Goal: Information Seeking & Learning: Find specific page/section

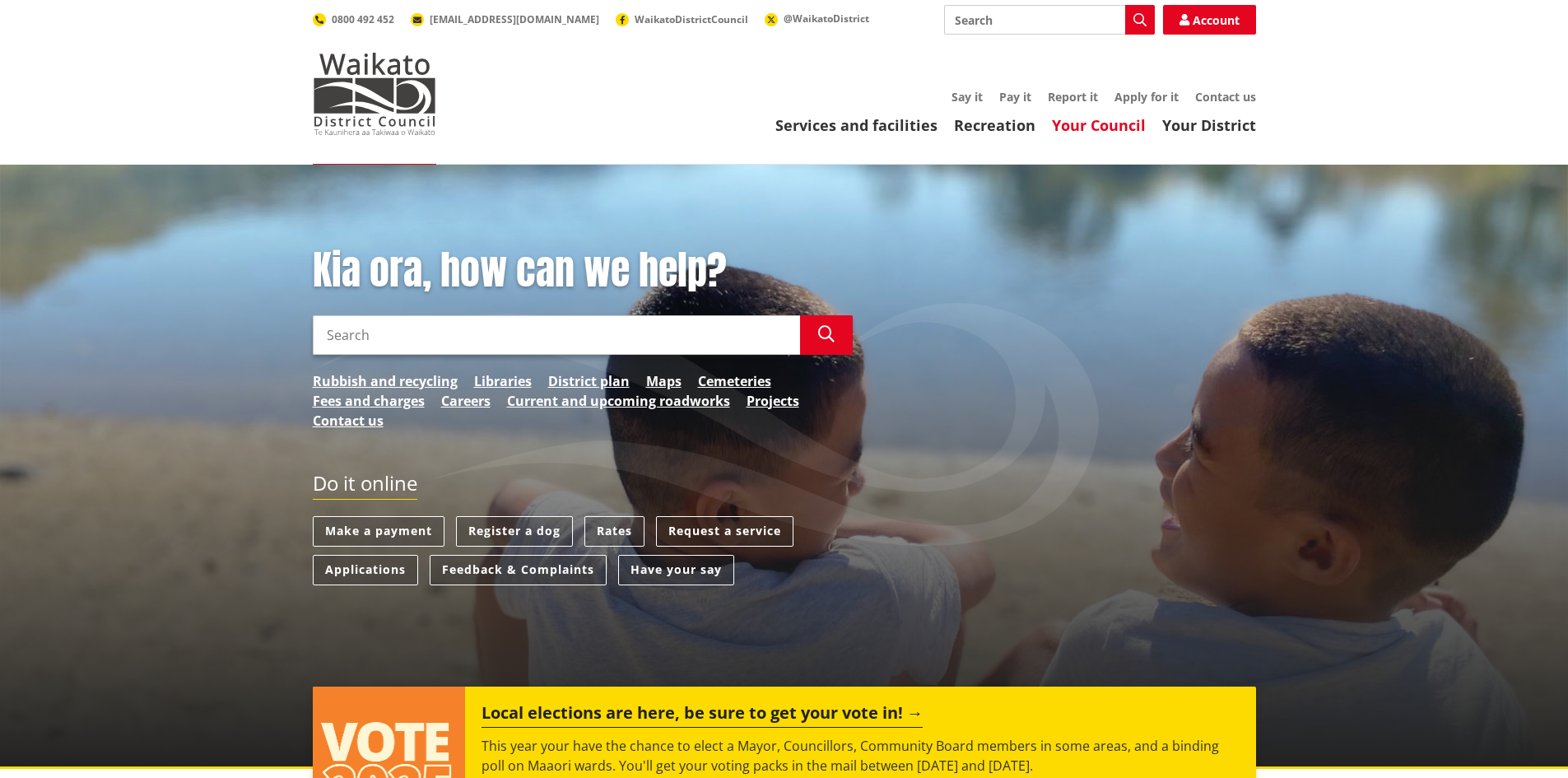
click at [1119, 128] on link "Your Council" at bounding box center [1098, 124] width 93 height 20
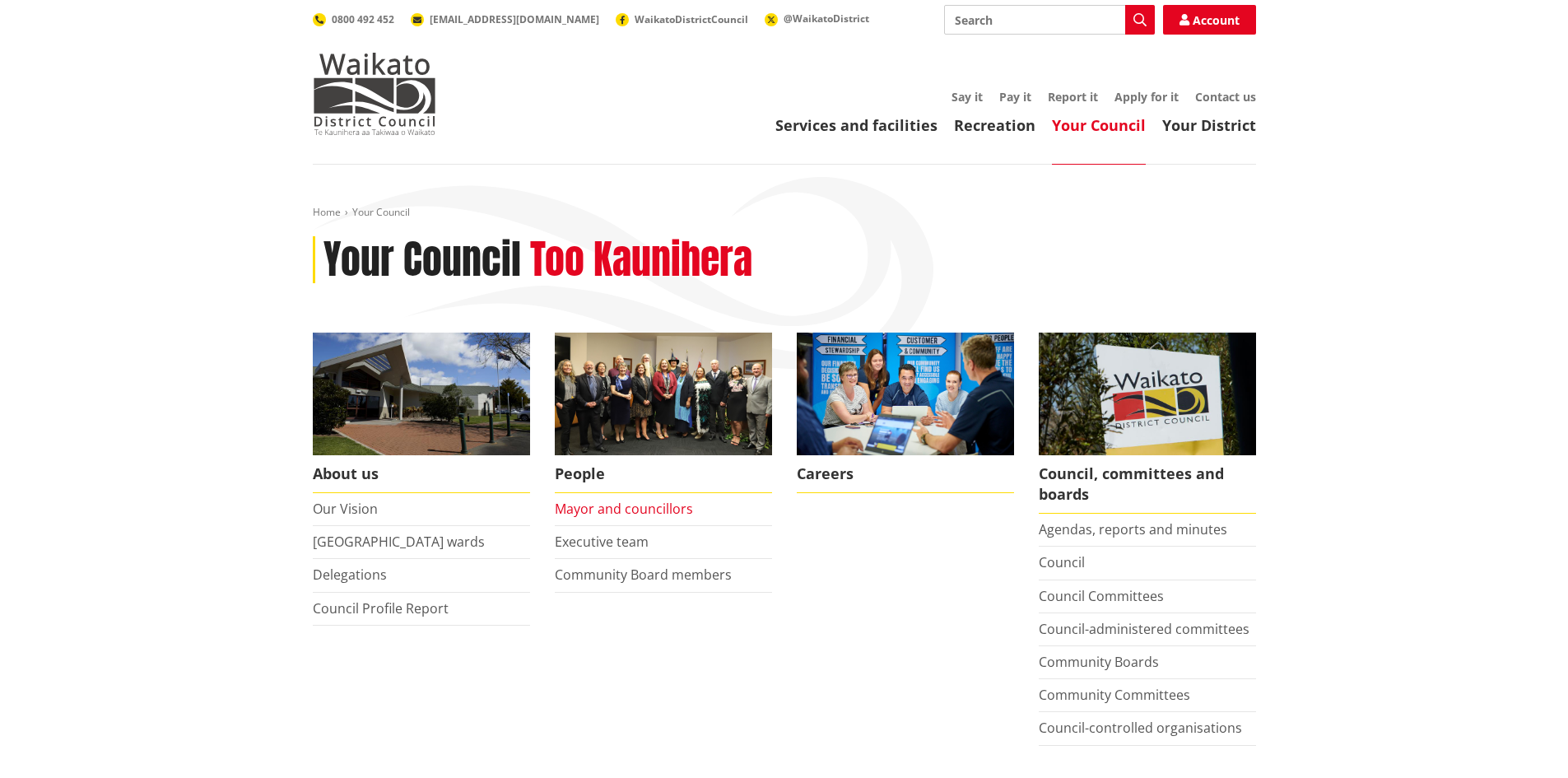
click at [620, 502] on link "Mayor and councillors" at bounding box center [624, 508] width 138 height 18
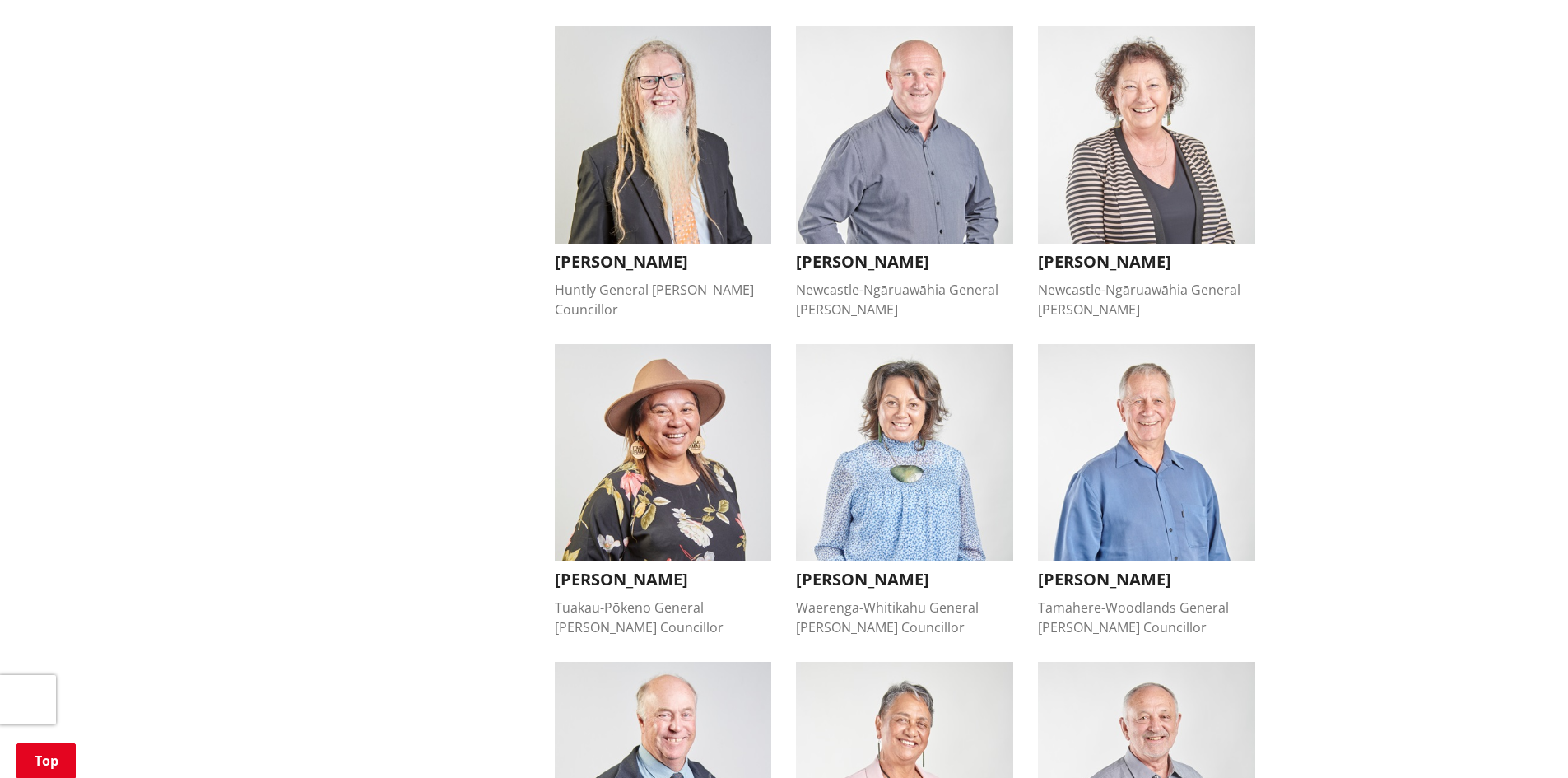
scroll to position [814, 0]
